Goal: Transaction & Acquisition: Purchase product/service

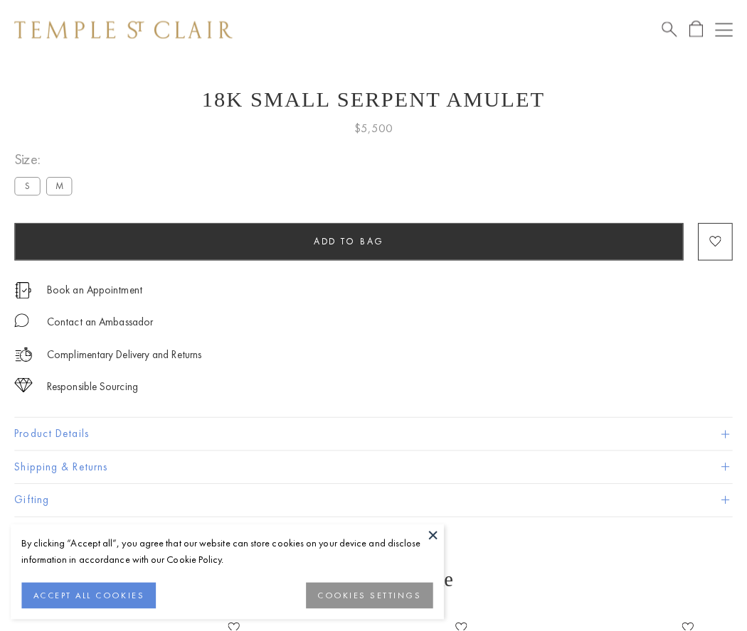
scroll to position [31, 0]
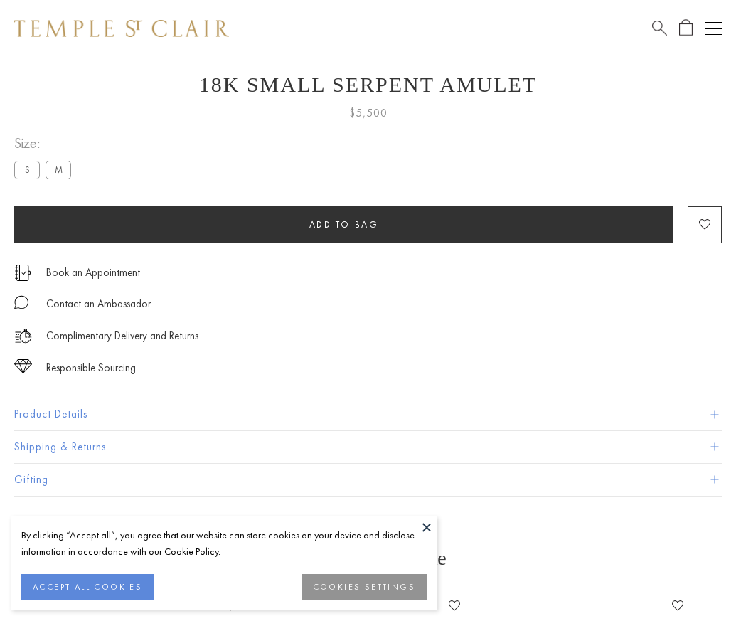
click at [343, 224] on span "Add to bag" at bounding box center [344, 224] width 70 height 12
